Goal: Find specific page/section: Find specific page/section

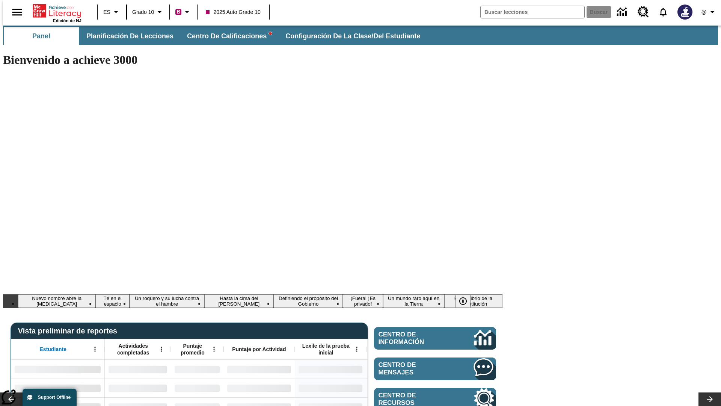
type input "-1"
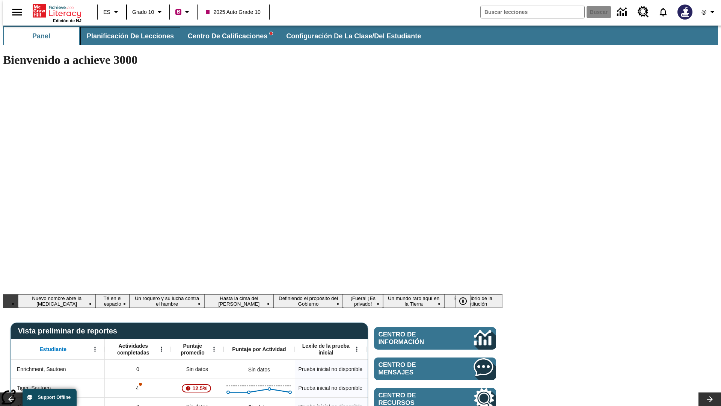
click at [126, 36] on span "Planificación de lecciones" at bounding box center [130, 36] width 87 height 9
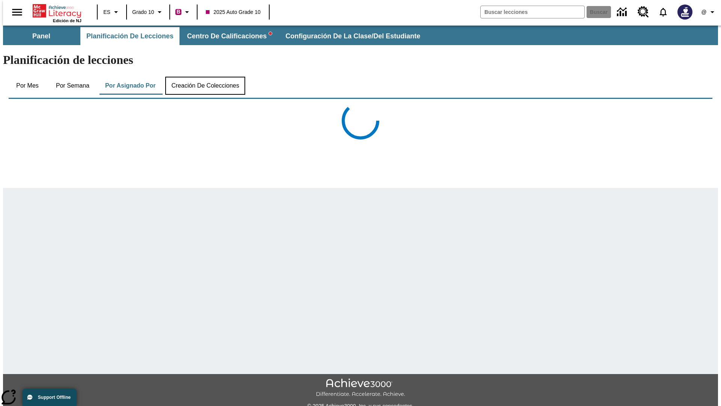
click at [204, 77] on button "Creación de colecciones" at bounding box center [205, 86] width 80 height 18
